Goal: Task Accomplishment & Management: Use online tool/utility

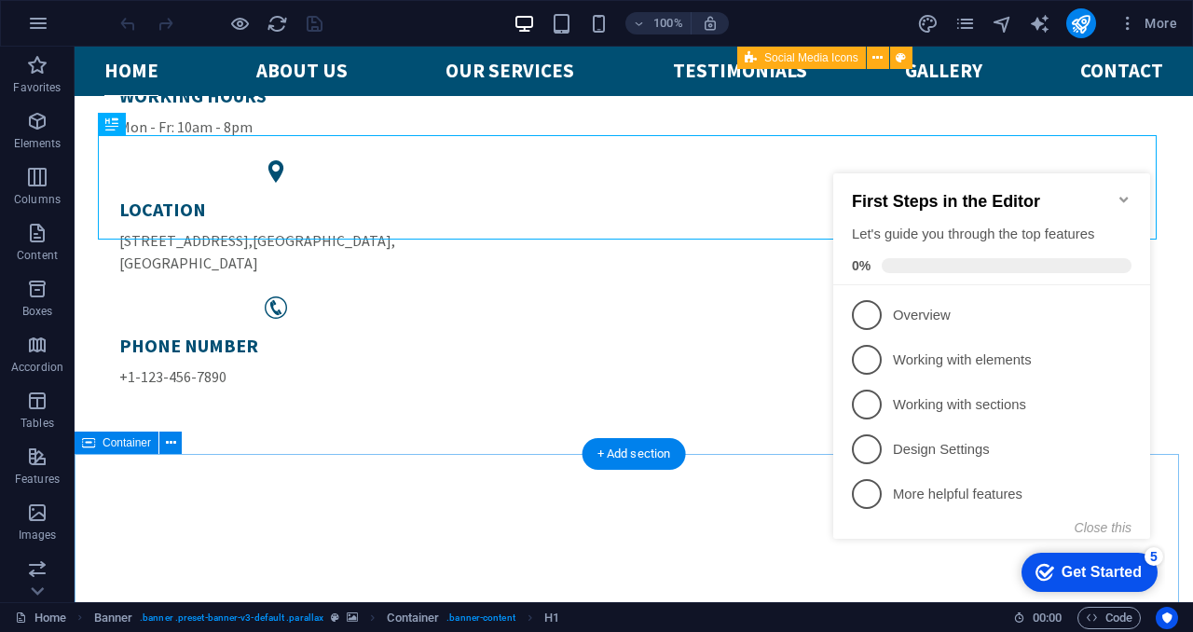
scroll to position [348, 0]
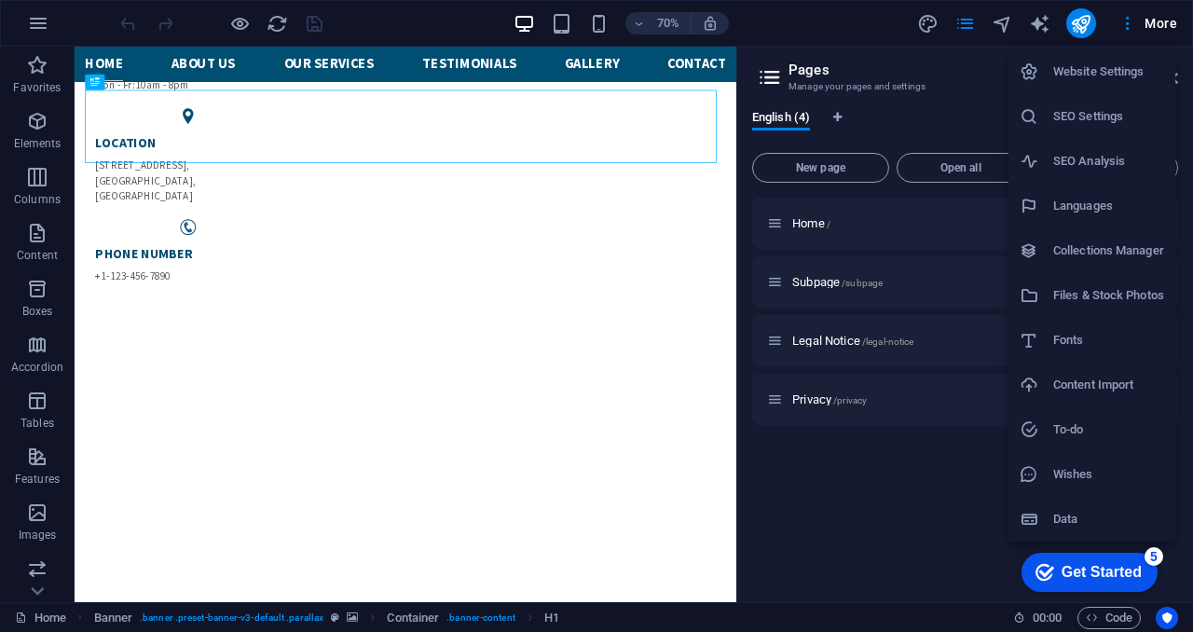
click at [41, 26] on div at bounding box center [596, 316] width 1193 height 632
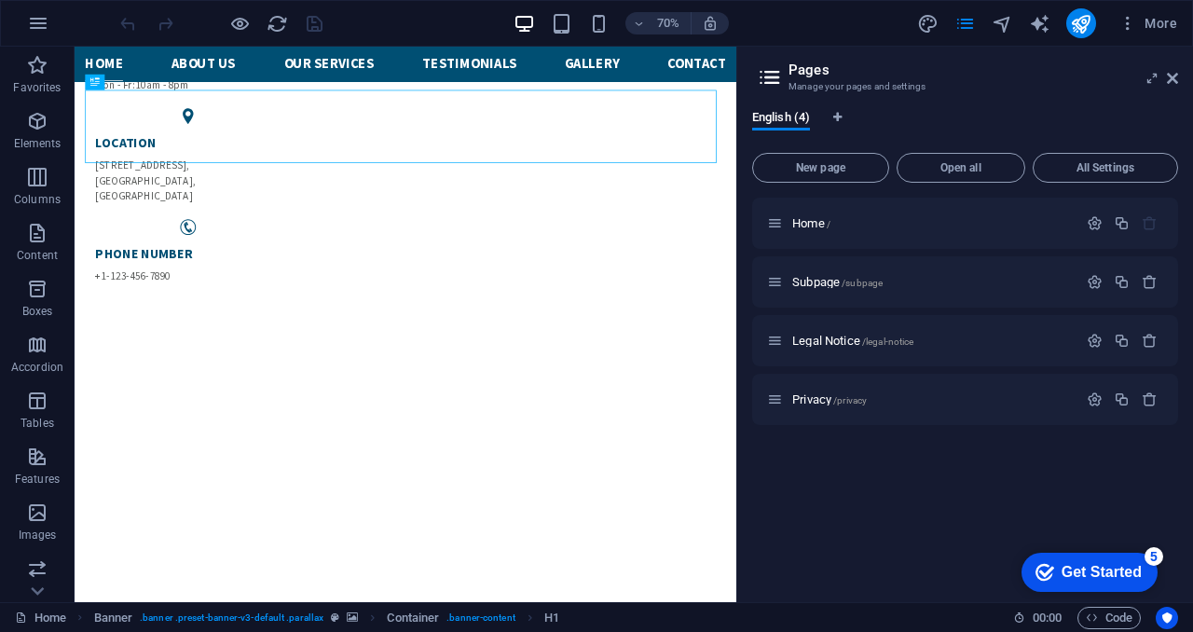
click at [41, 26] on icon "button" at bounding box center [38, 23] width 22 height 22
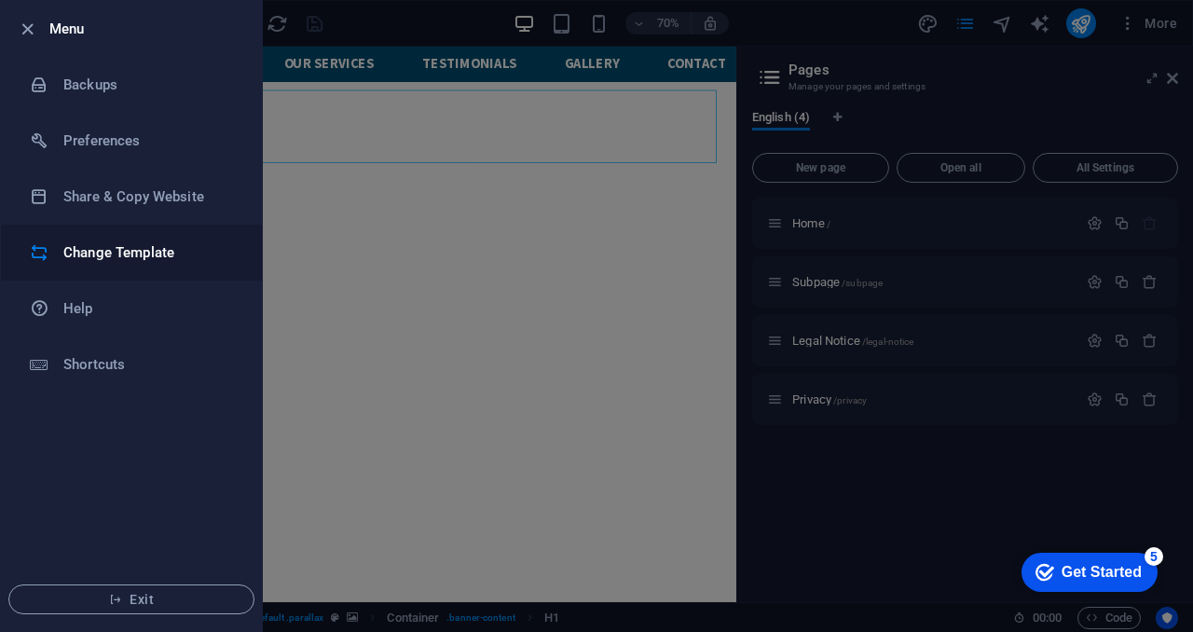
click at [109, 259] on h6 "Change Template" at bounding box center [149, 252] width 172 height 22
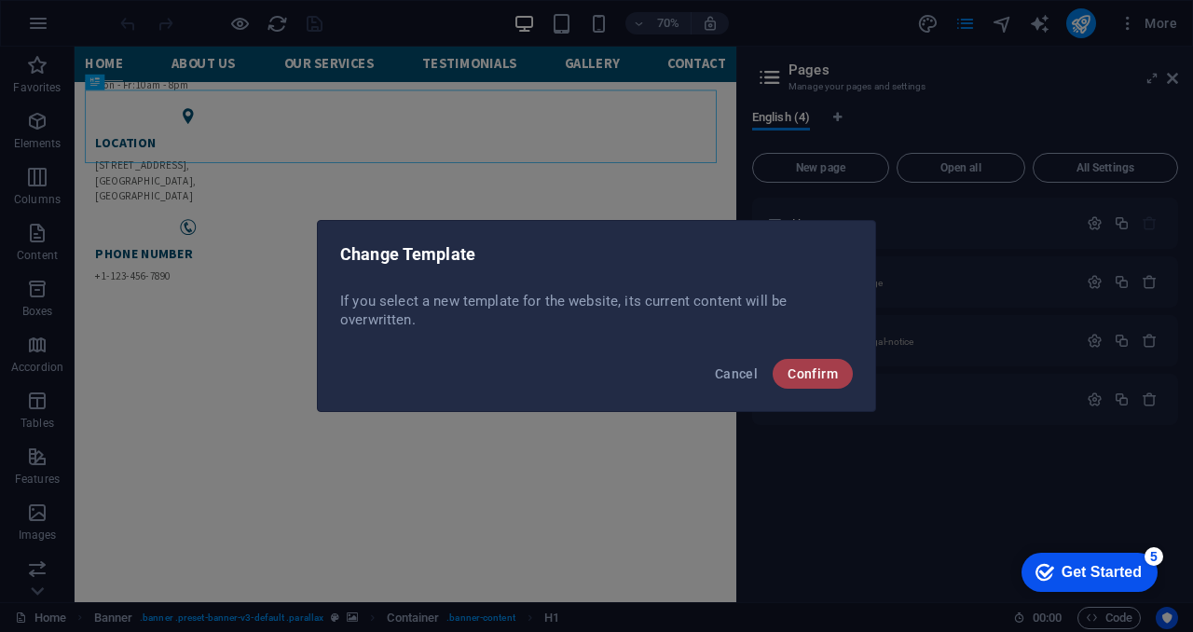
click at [793, 380] on span "Confirm" at bounding box center [812, 373] width 50 height 15
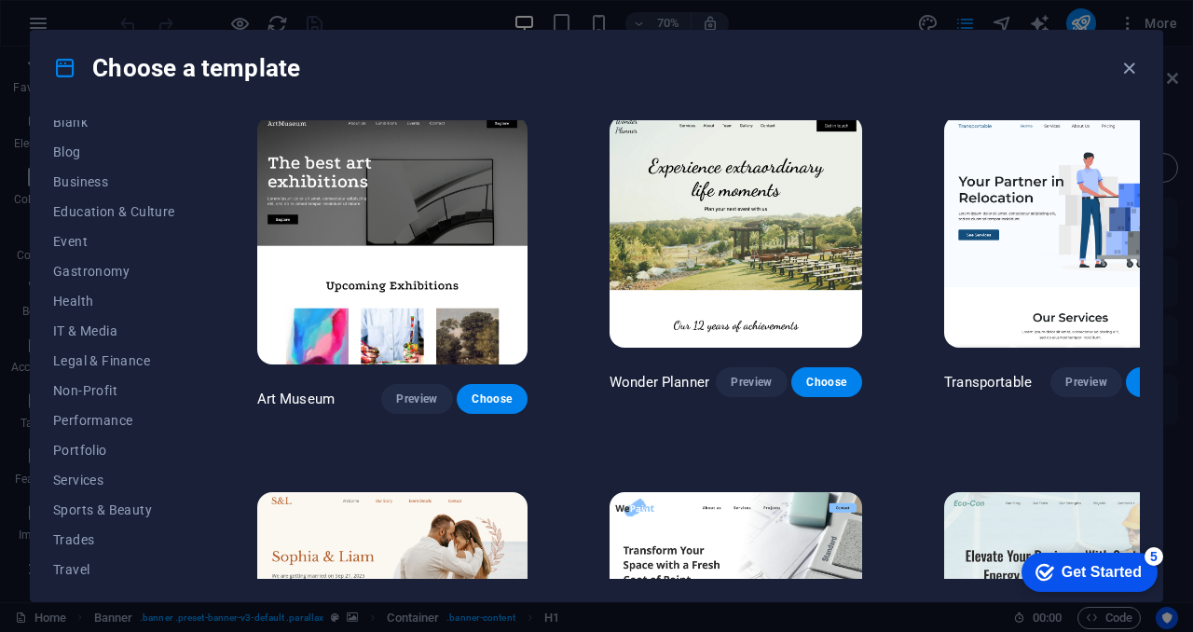
scroll to position [287, 0]
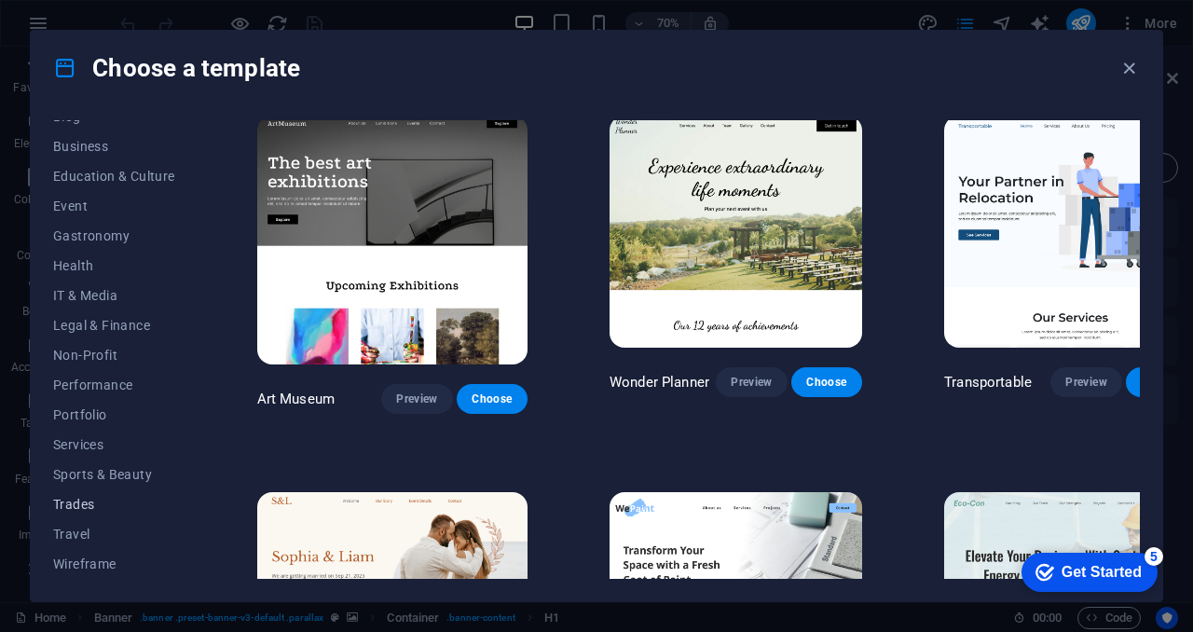
click at [79, 510] on span "Trades" at bounding box center [114, 504] width 122 height 15
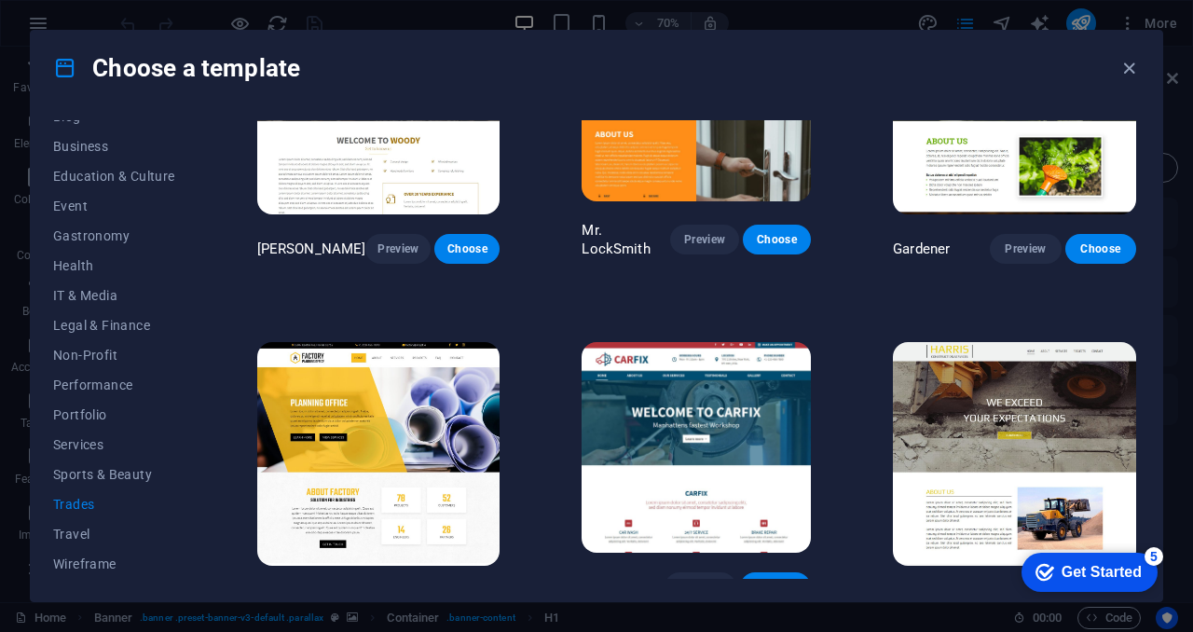
scroll to position [509, 0]
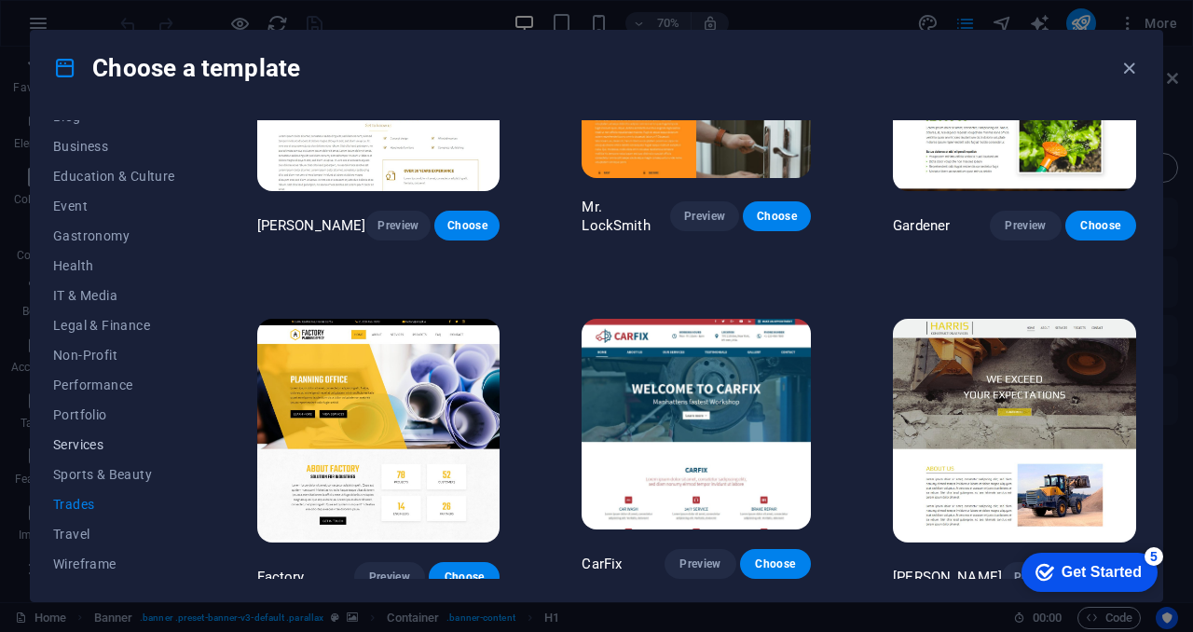
click at [78, 441] on span "Services" at bounding box center [114, 444] width 122 height 15
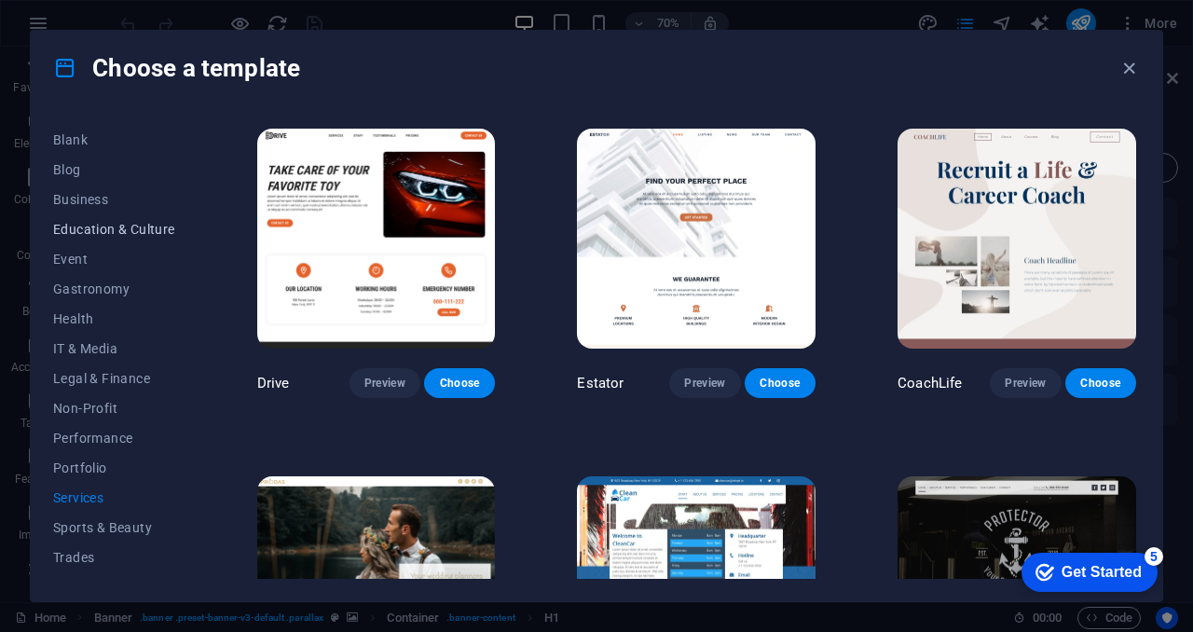
scroll to position [229, 0]
click at [80, 197] on span "Business" at bounding box center [114, 204] width 122 height 15
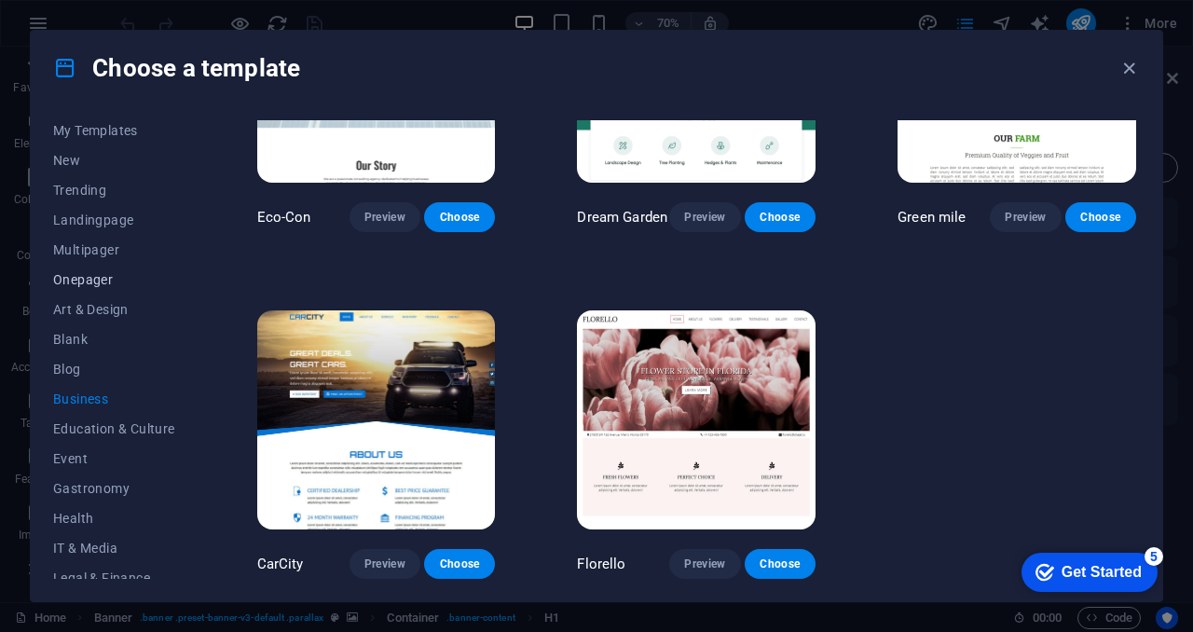
scroll to position [0, 0]
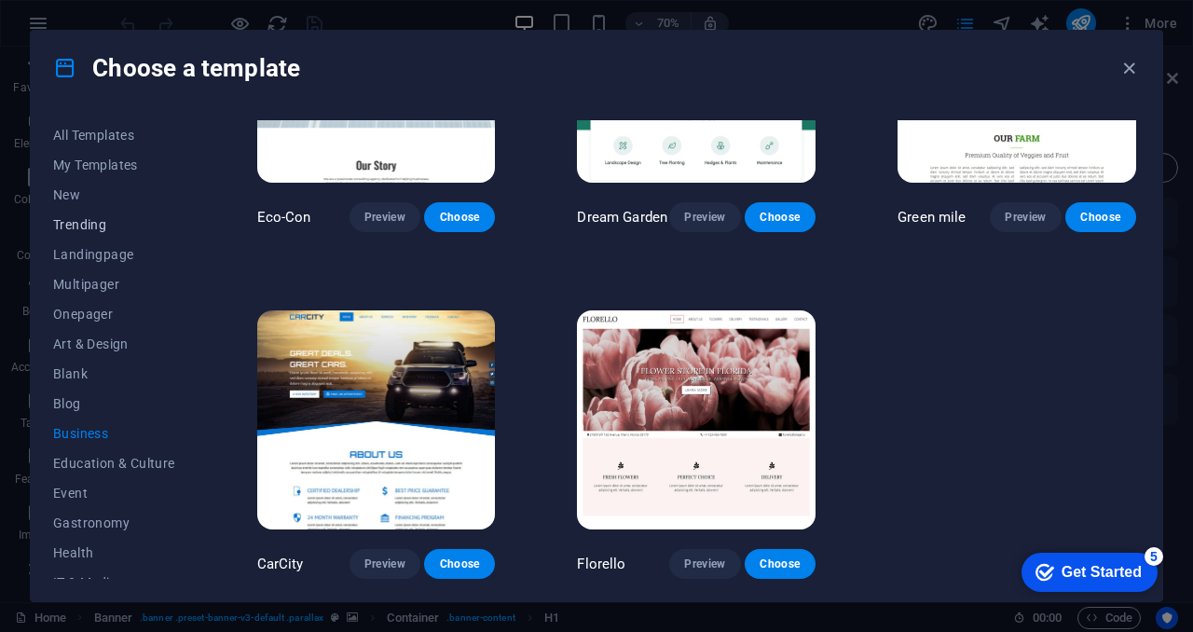
click at [89, 224] on span "Trending" at bounding box center [114, 224] width 122 height 15
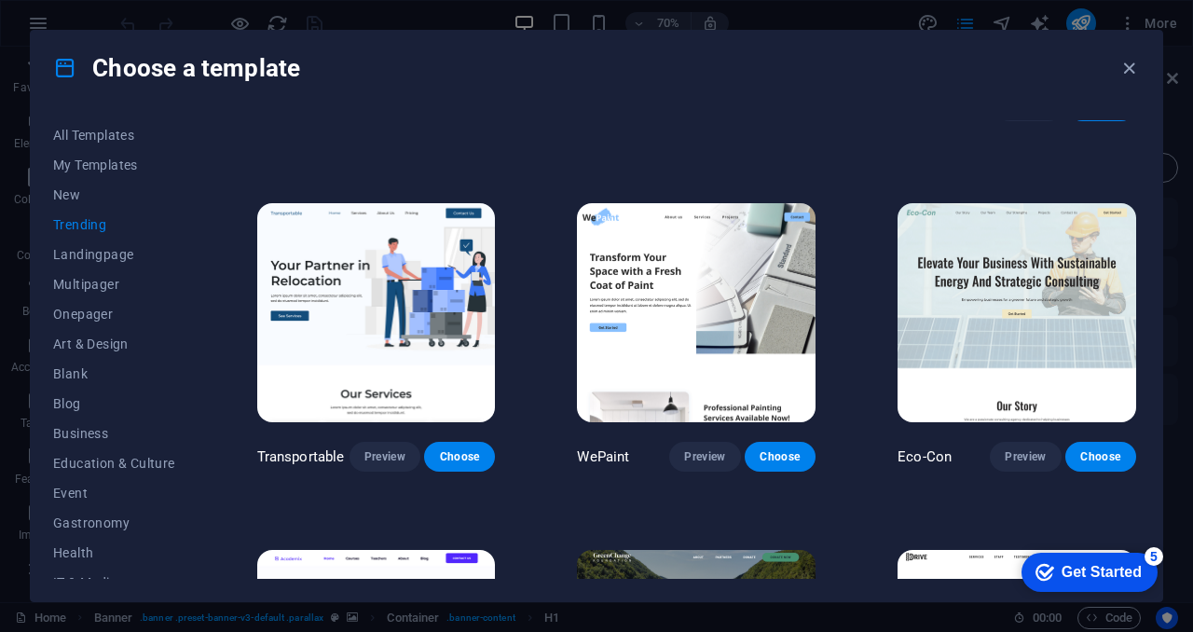
scroll to position [280, 0]
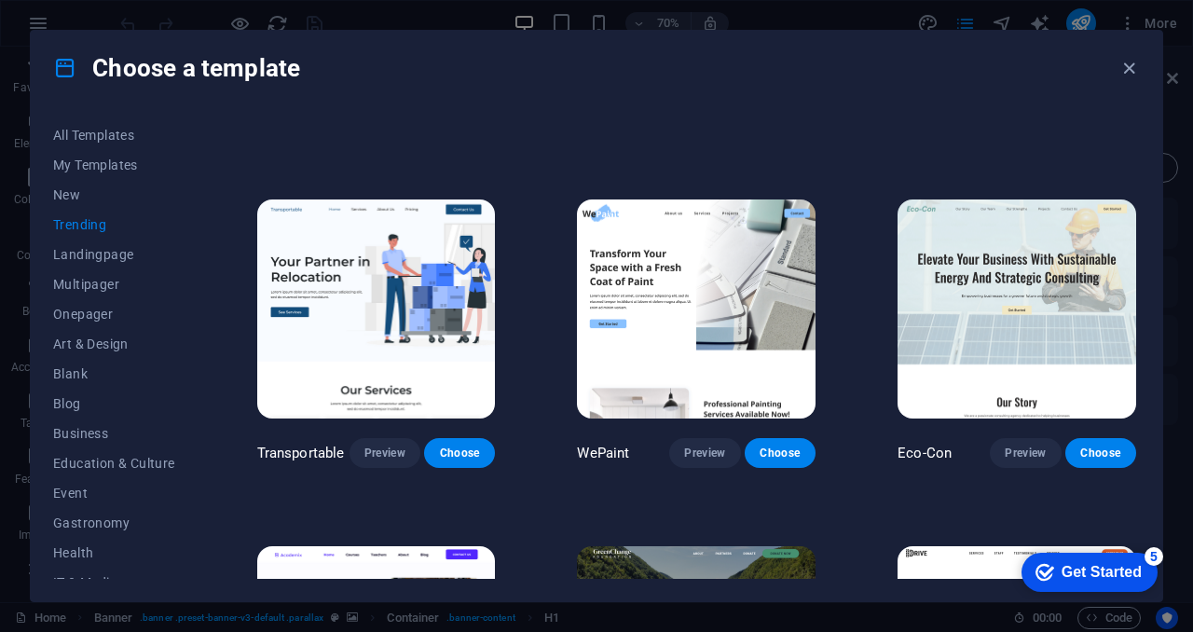
click at [95, 220] on span "Trending" at bounding box center [114, 224] width 122 height 15
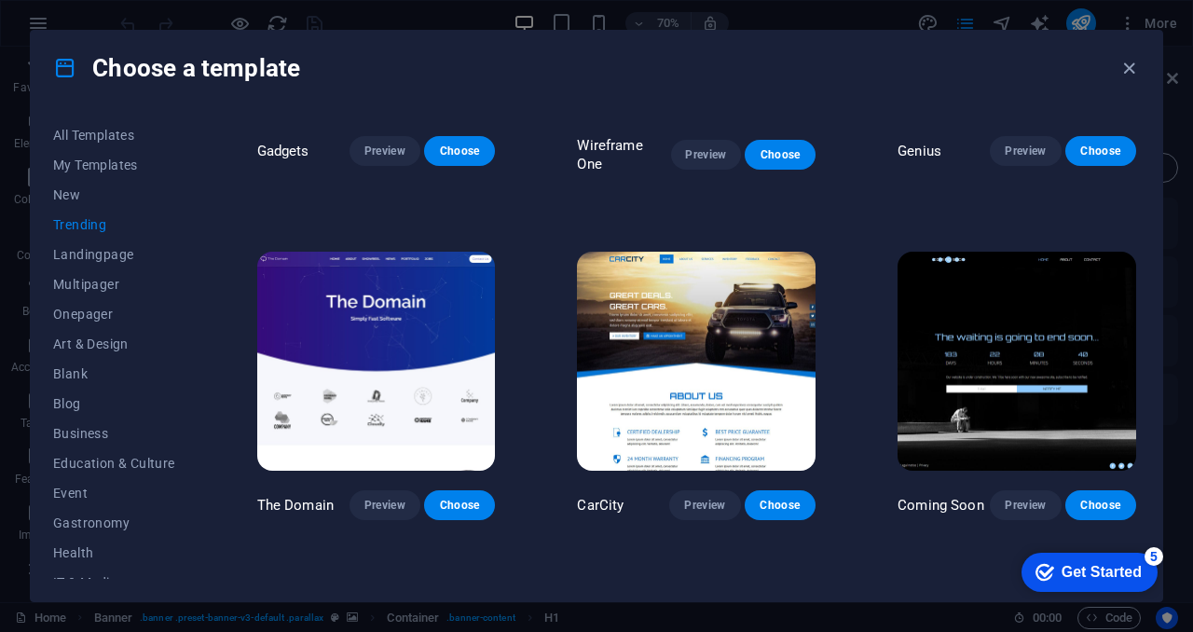
scroll to position [1263, 0]
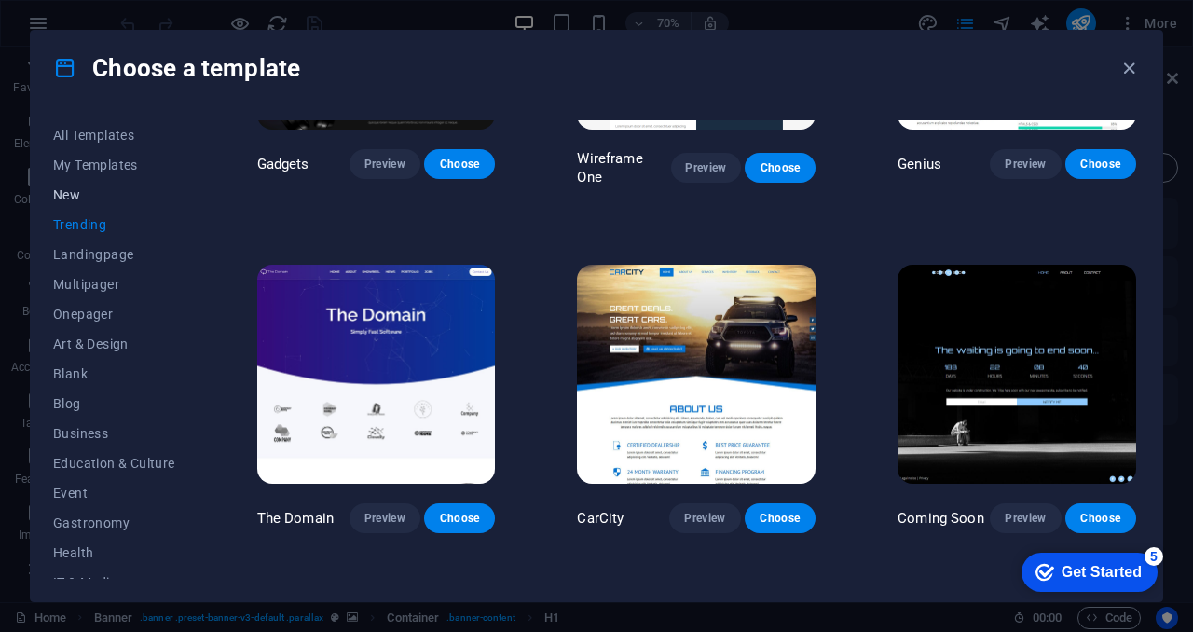
click at [61, 195] on span "New" at bounding box center [114, 194] width 122 height 15
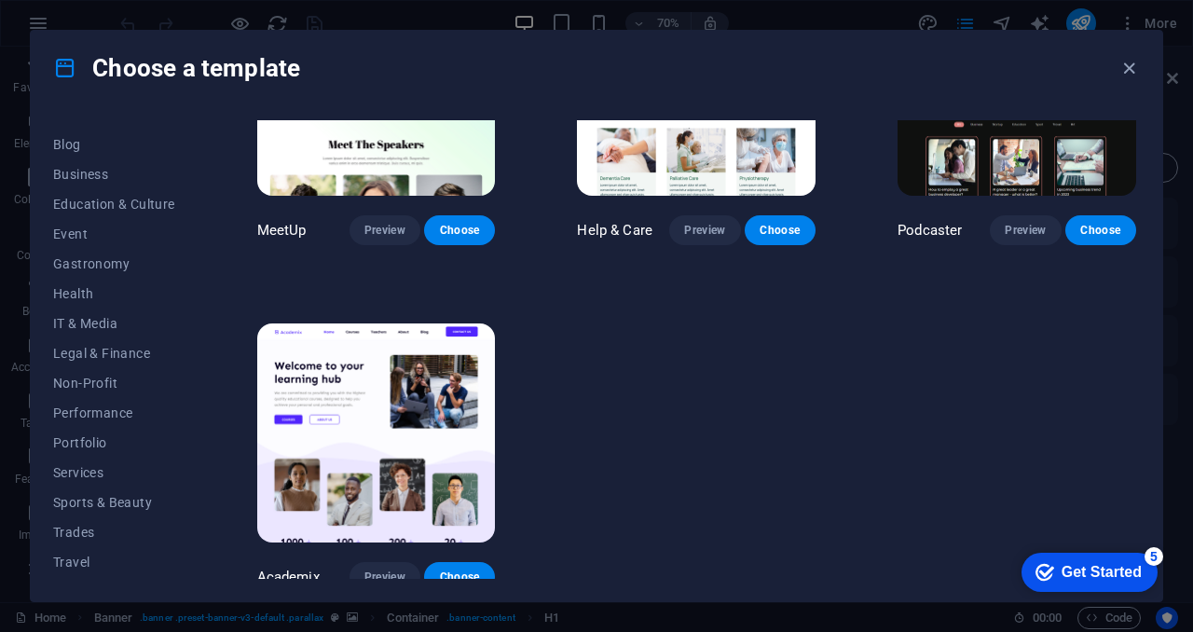
scroll to position [287, 0]
click at [85, 427] on button "Portfolio" at bounding box center [114, 415] width 122 height 30
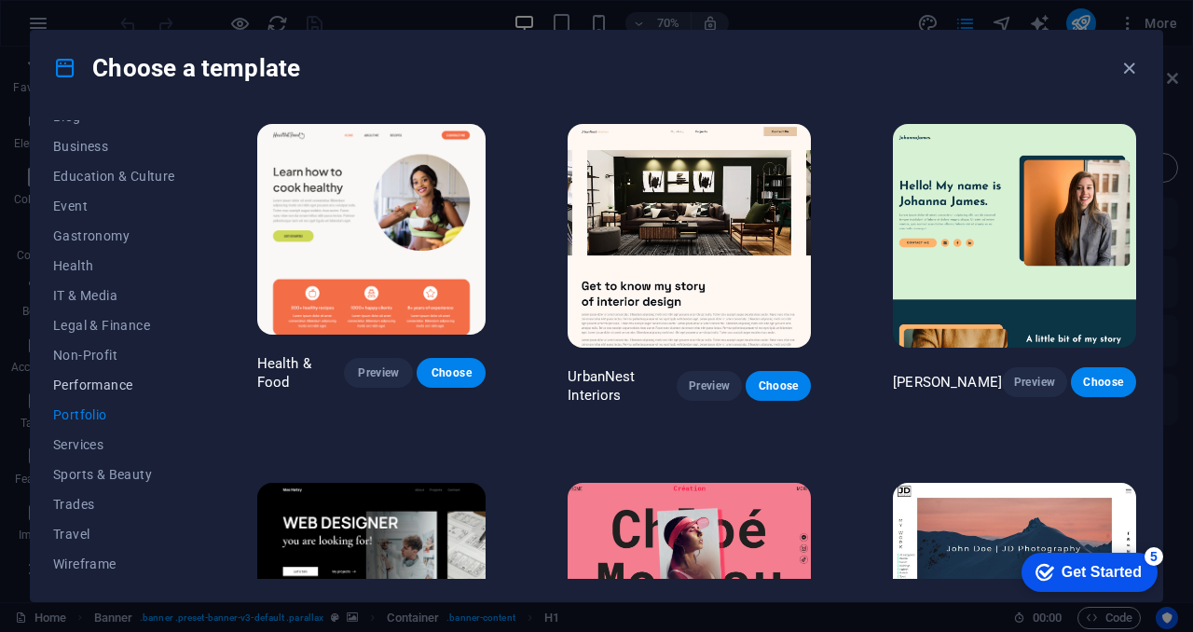
click at [93, 392] on button "Performance" at bounding box center [114, 385] width 122 height 30
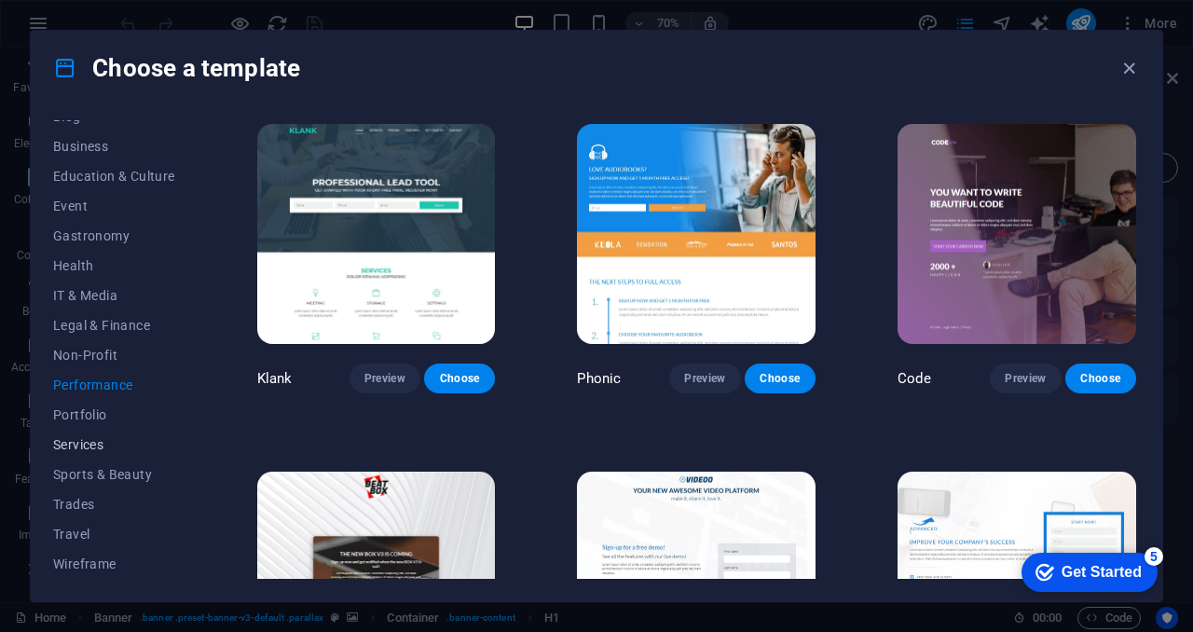
click at [81, 443] on span "Services" at bounding box center [114, 444] width 122 height 15
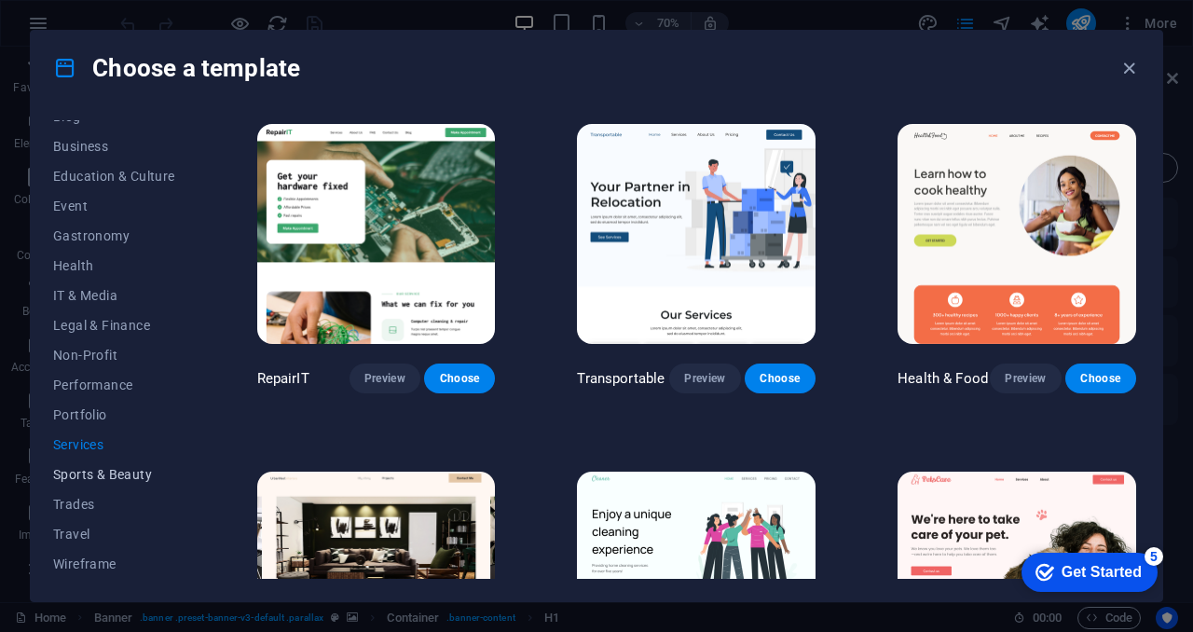
click at [71, 479] on span "Sports & Beauty" at bounding box center [114, 474] width 122 height 15
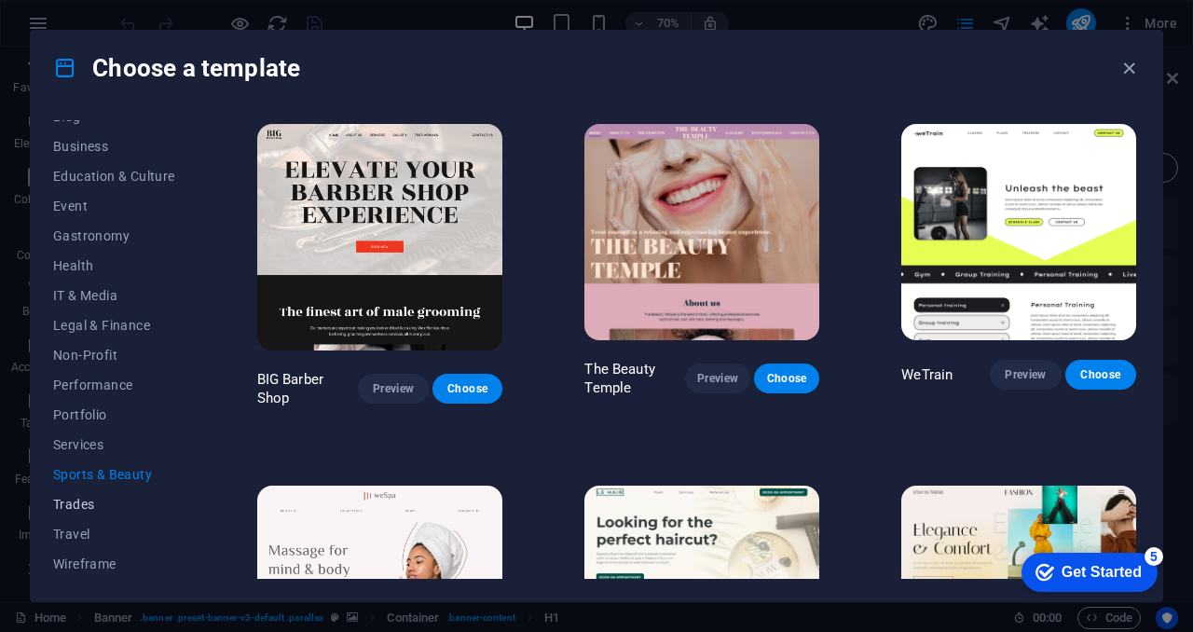
click at [72, 502] on span "Trades" at bounding box center [114, 504] width 122 height 15
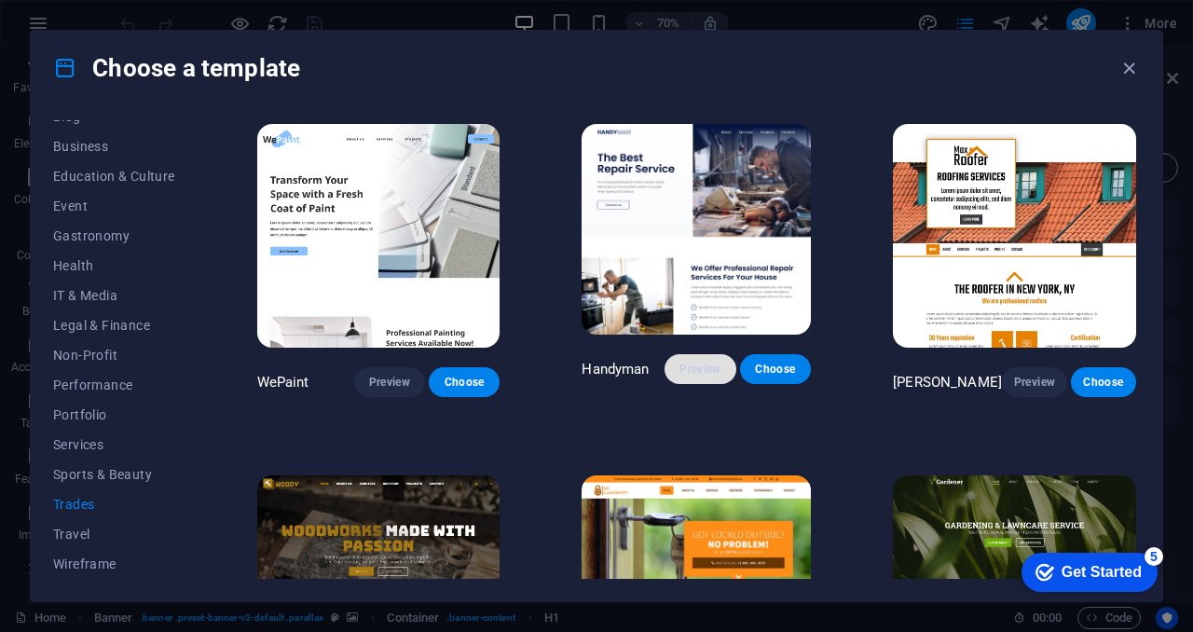
click at [703, 374] on span "Preview" at bounding box center [699, 368] width 41 height 15
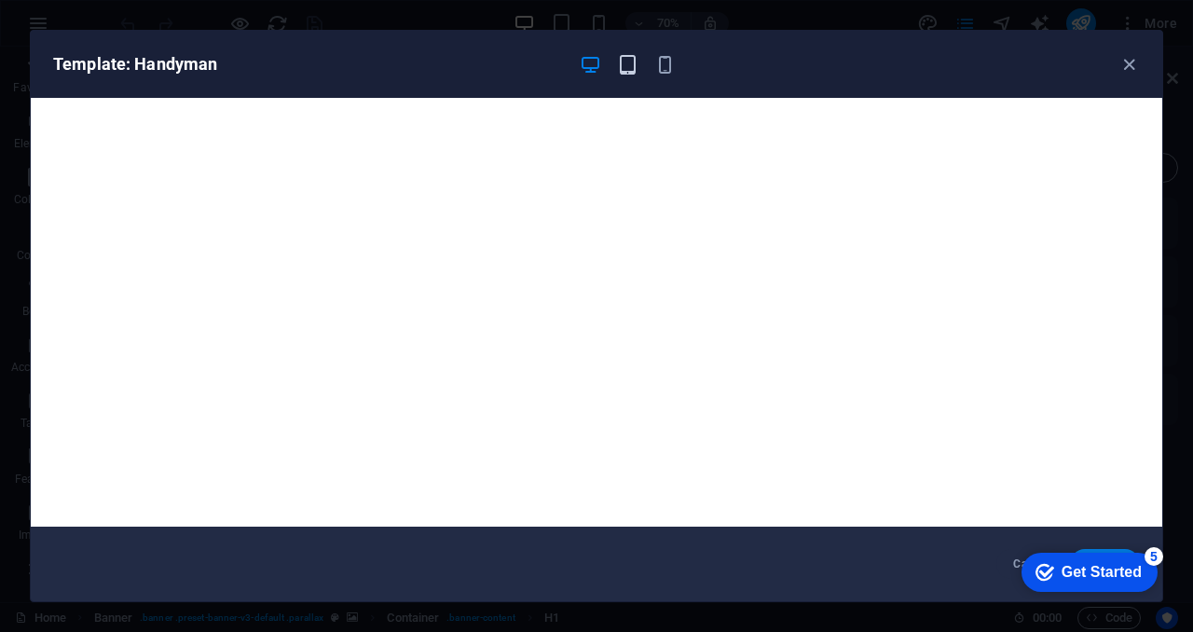
click at [625, 71] on icon "button" at bounding box center [627, 64] width 21 height 21
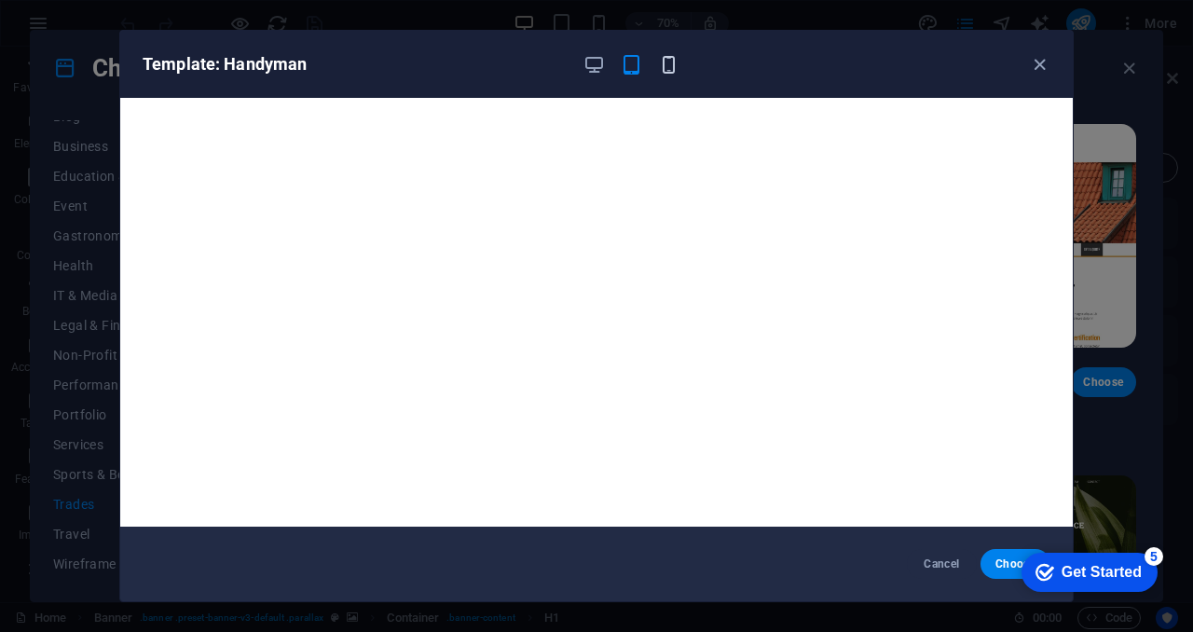
click at [675, 67] on icon "button" at bounding box center [668, 64] width 21 height 21
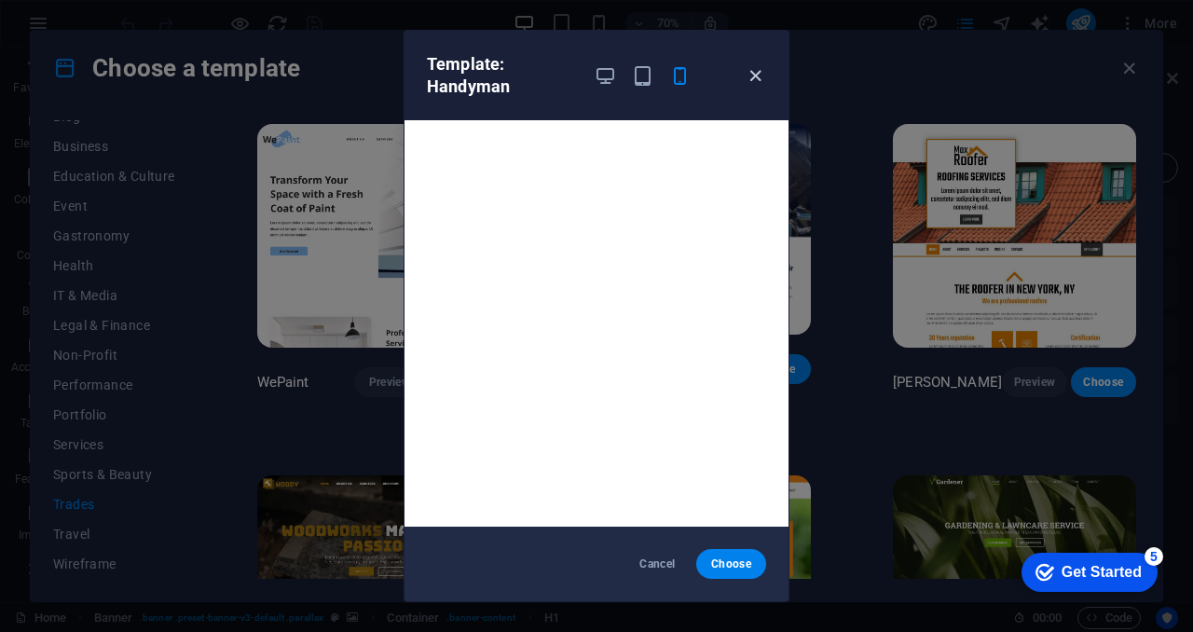
click at [753, 73] on icon "button" at bounding box center [754, 75] width 21 height 21
